Goal: Task Accomplishment & Management: Complete application form

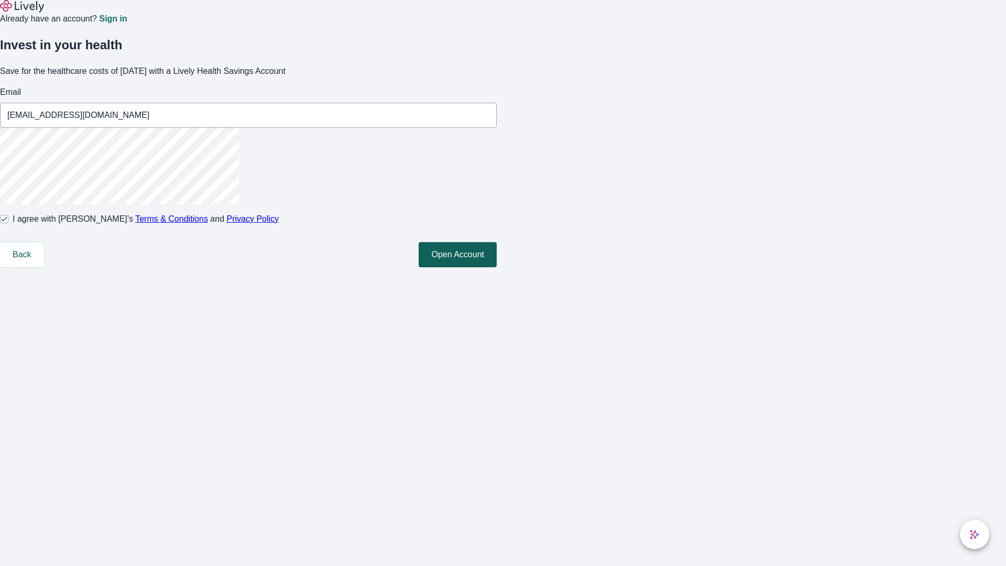
click at [497, 267] on button "Open Account" at bounding box center [458, 254] width 78 height 25
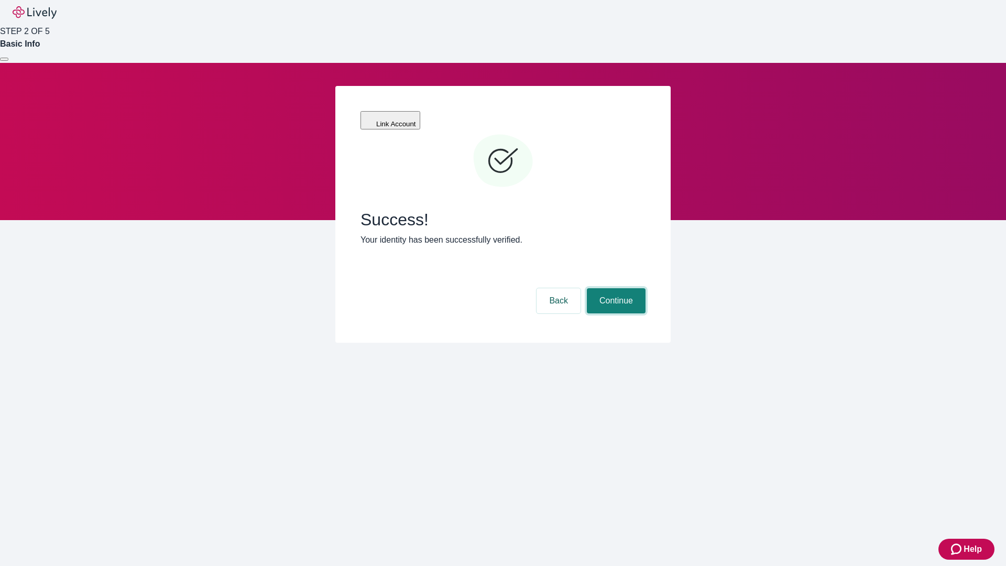
click at [615, 288] on button "Continue" at bounding box center [616, 300] width 59 height 25
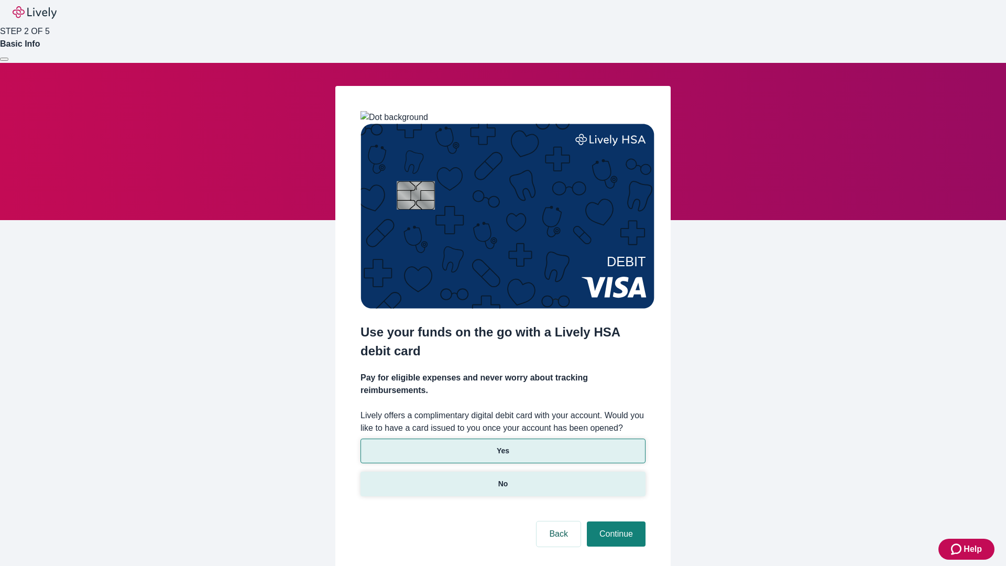
click at [502, 478] on p "No" at bounding box center [503, 483] width 10 height 11
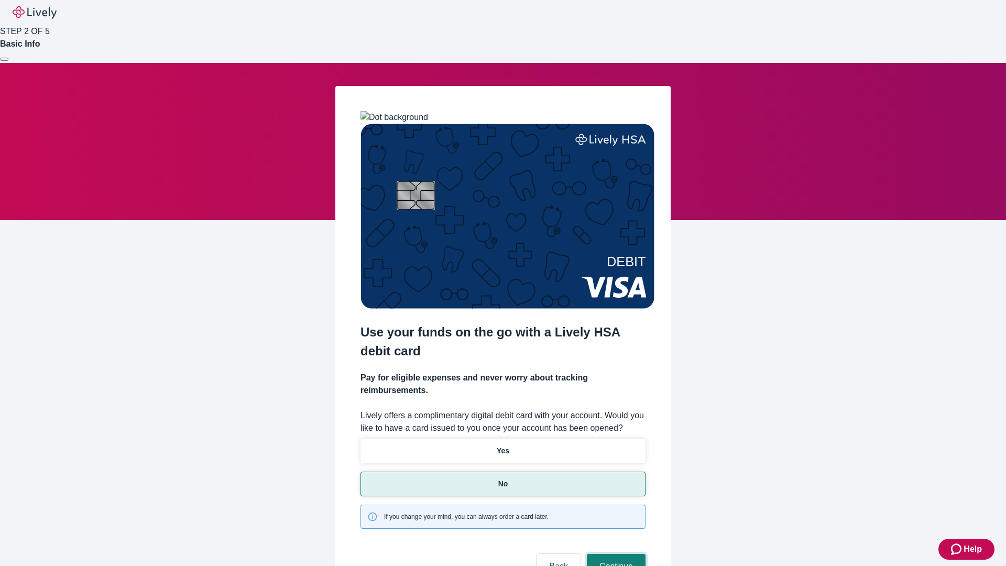
click at [615, 554] on button "Continue" at bounding box center [616, 566] width 59 height 25
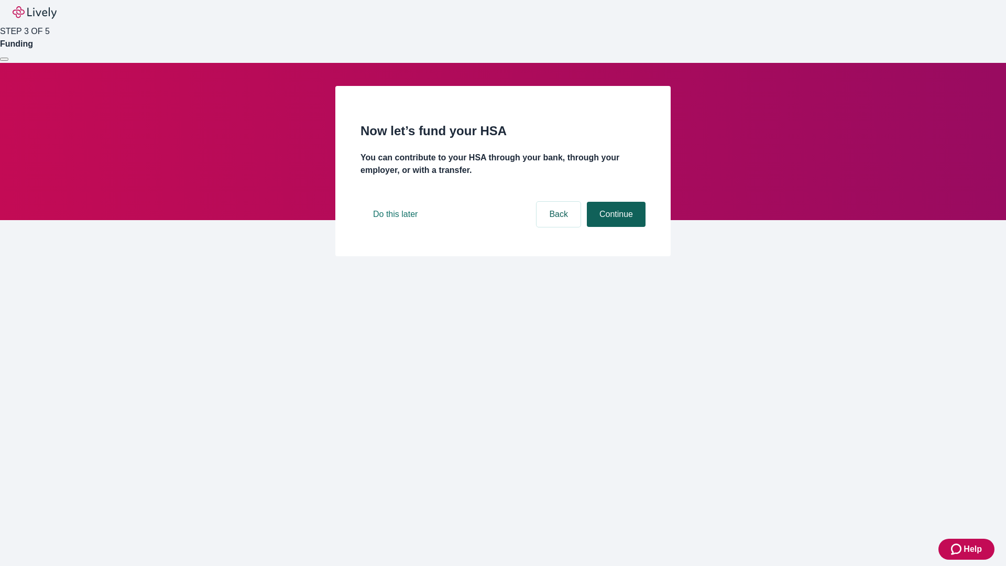
click at [615, 227] on button "Continue" at bounding box center [616, 214] width 59 height 25
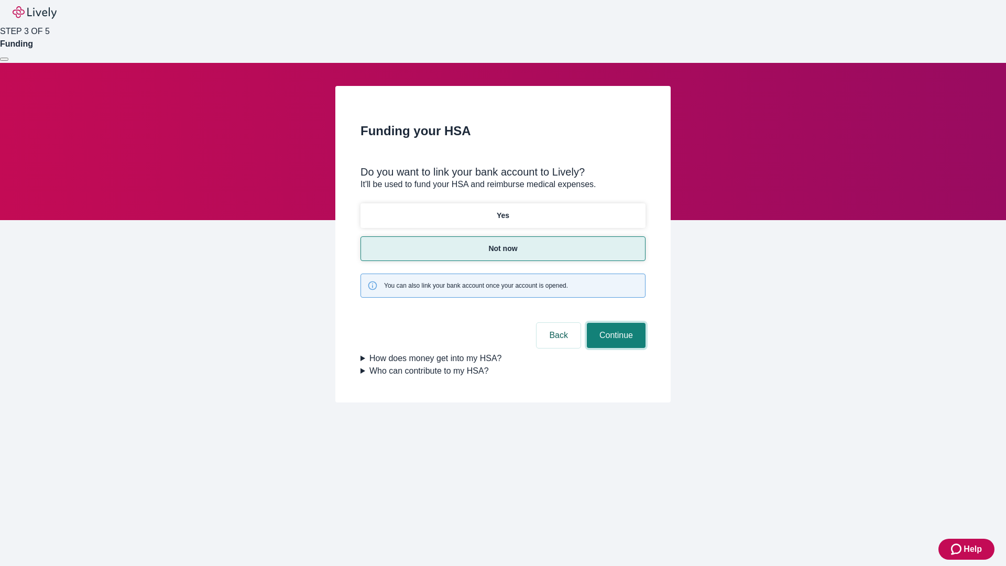
click at [615, 323] on button "Continue" at bounding box center [616, 335] width 59 height 25
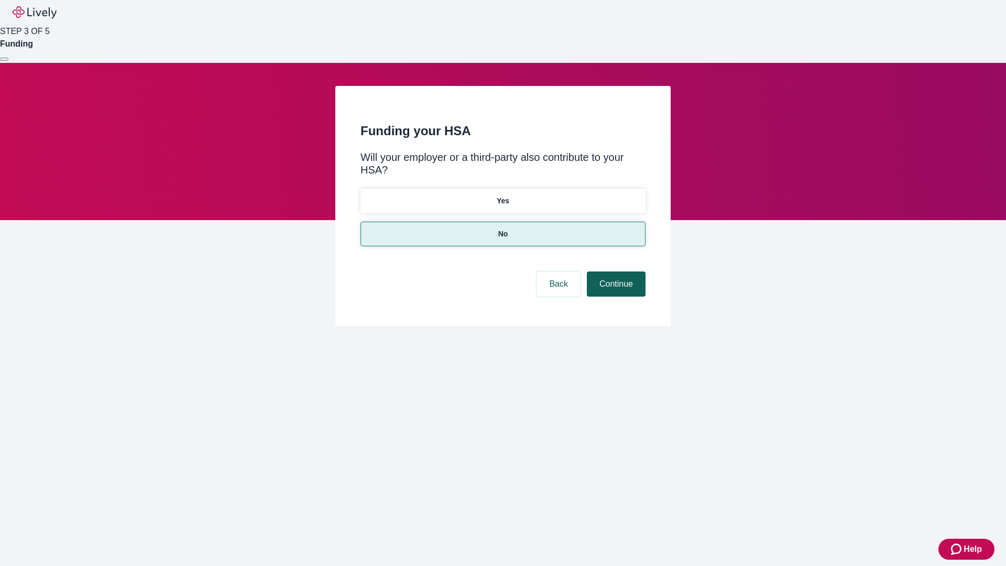
click at [615, 271] on button "Continue" at bounding box center [616, 283] width 59 height 25
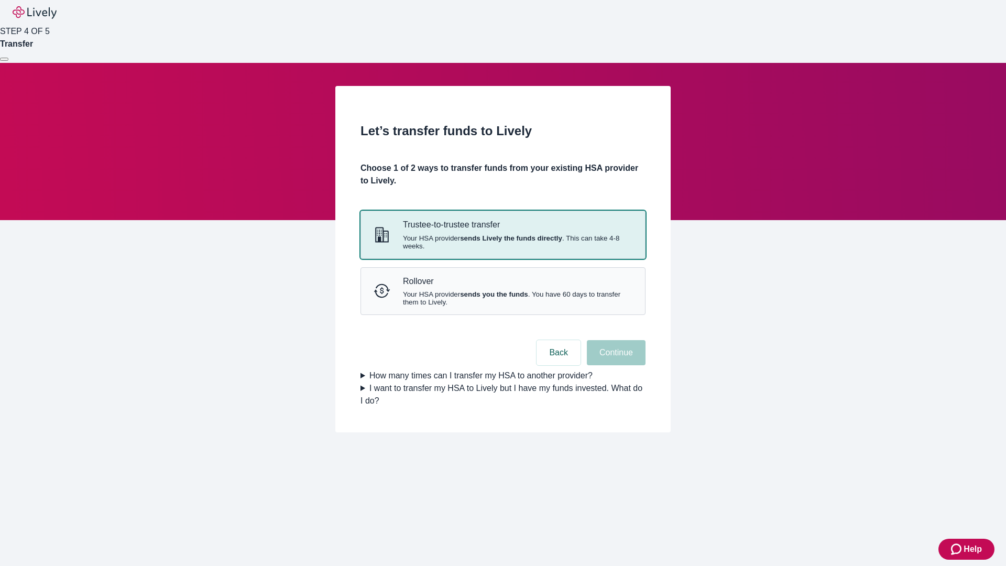
click at [502, 242] on strong "sends Lively the funds directly" at bounding box center [511, 238] width 102 height 8
click at [615, 365] on button "Continue" at bounding box center [616, 352] width 59 height 25
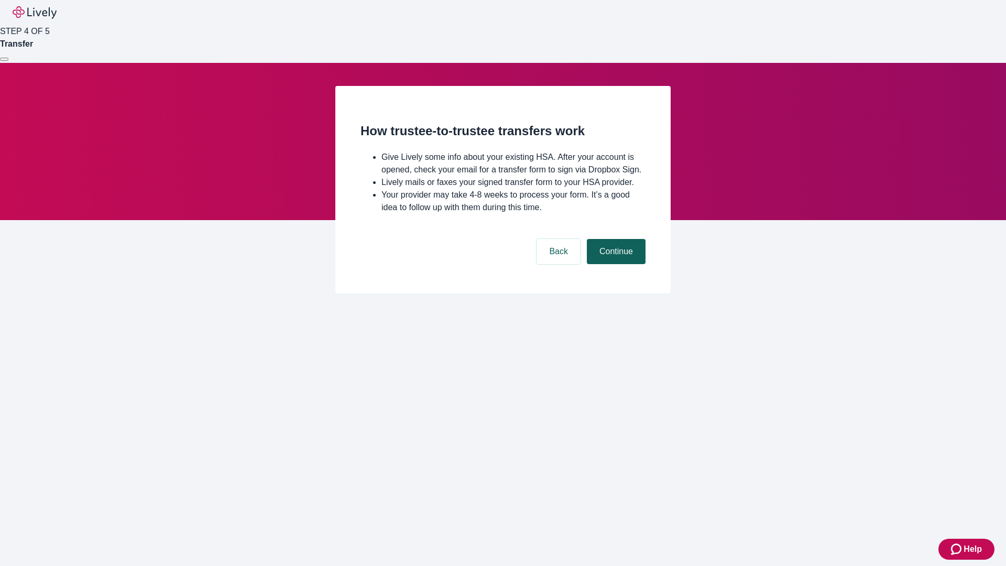
click at [615, 264] on button "Continue" at bounding box center [616, 251] width 59 height 25
